Goal: Navigation & Orientation: Find specific page/section

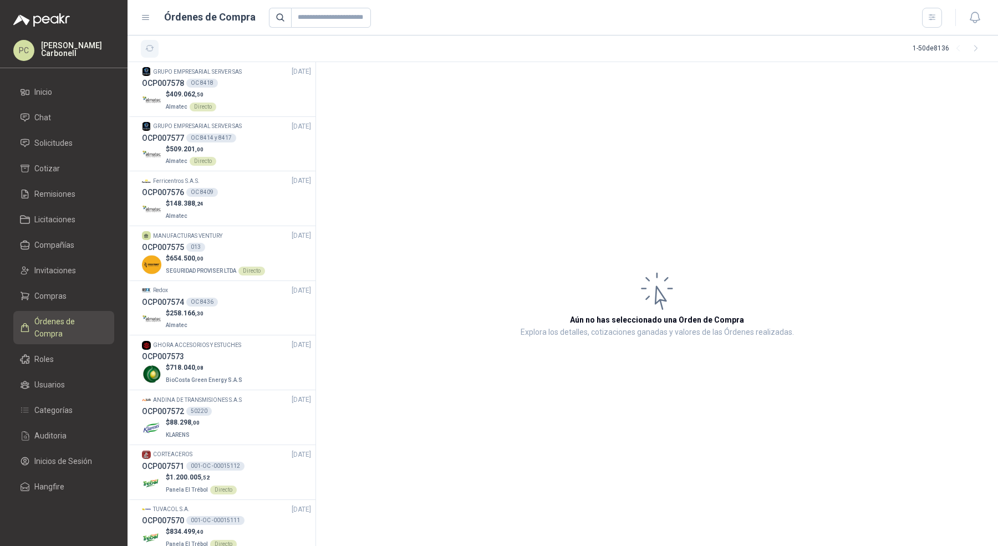
click at [141, 52] on button "button" at bounding box center [150, 49] width 18 height 18
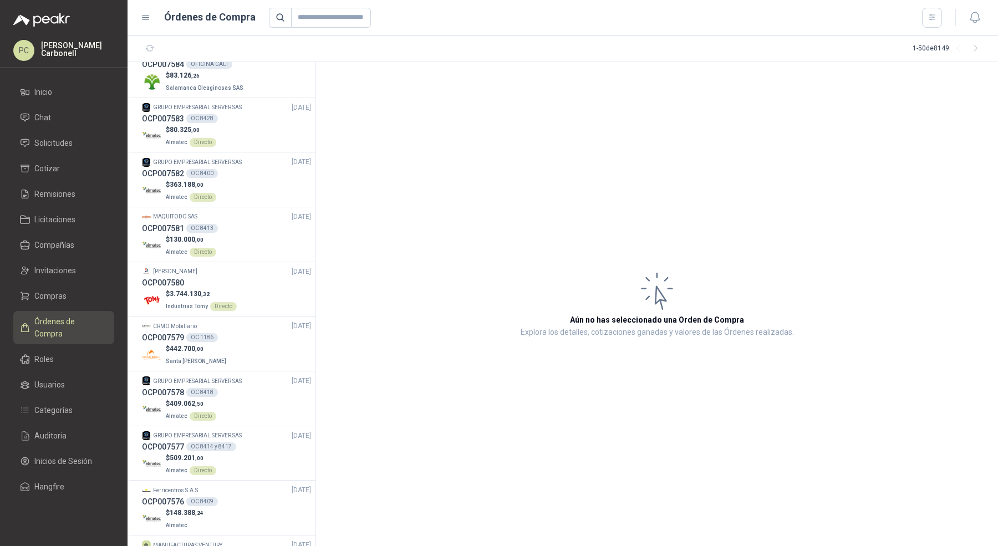
scroll to position [399, 0]
click at [275, 282] on div "OCP007580" at bounding box center [226, 286] width 169 height 12
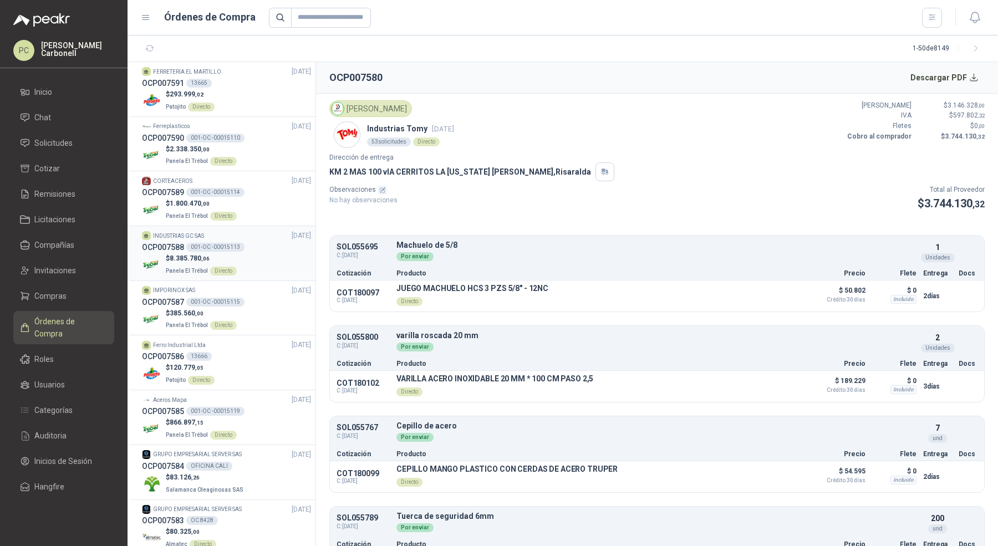
click at [255, 249] on div "OCP007588 001-OC -00015113" at bounding box center [226, 247] width 169 height 12
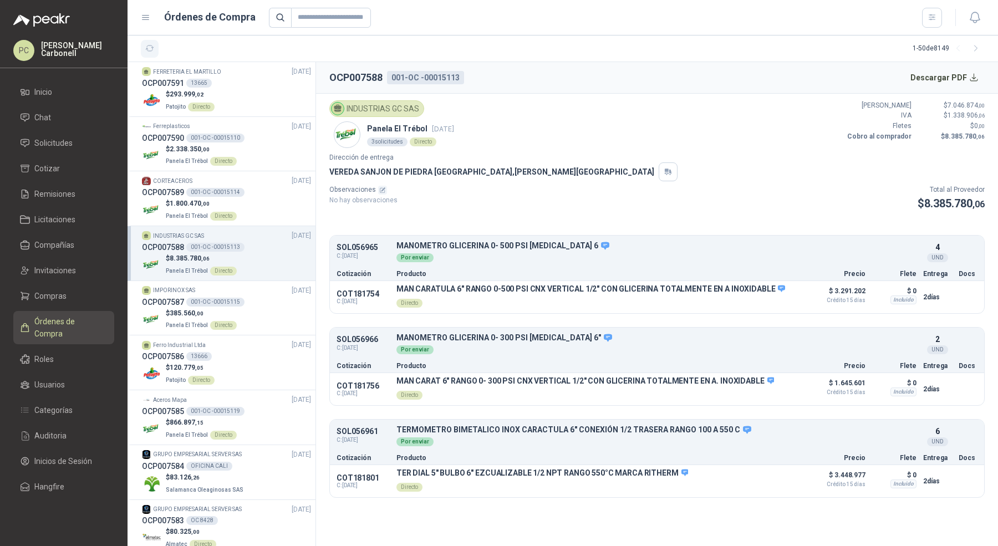
click at [156, 48] on button "button" at bounding box center [150, 49] width 18 height 18
click at [77, 139] on li "Solicitudes" at bounding box center [64, 143] width 88 height 12
